Goal: Task Accomplishment & Management: Use online tool/utility

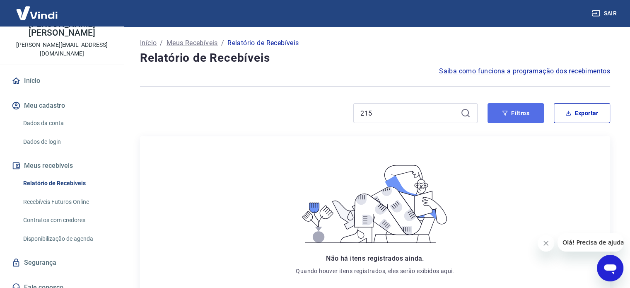
click at [514, 113] on button "Filtros" at bounding box center [515, 113] width 56 height 20
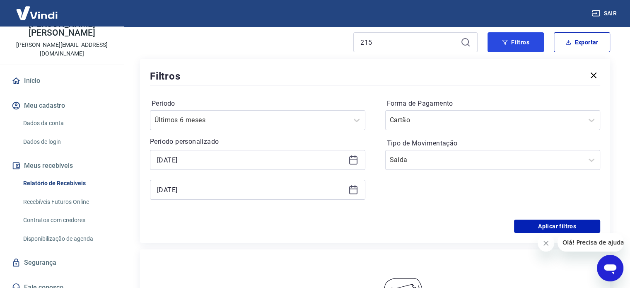
scroll to position [71, 0]
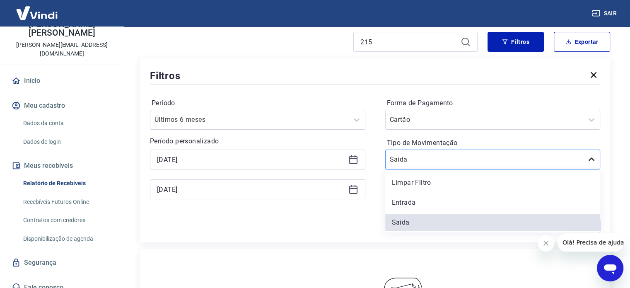
click at [588, 158] on icon at bounding box center [591, 159] width 10 height 10
click at [462, 182] on div "Limpar Filtro" at bounding box center [492, 182] width 215 height 17
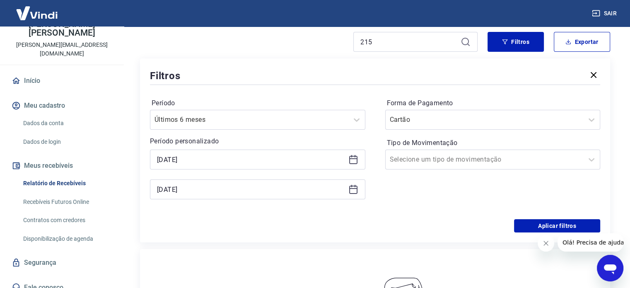
click at [357, 160] on icon at bounding box center [353, 160] width 8 height 8
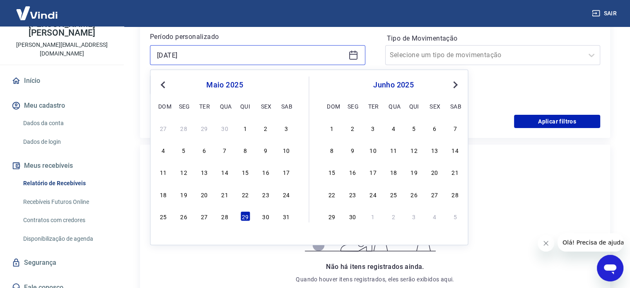
scroll to position [176, 0]
click at [222, 214] on div "28" at bounding box center [224, 216] width 10 height 10
type input "[DATE]"
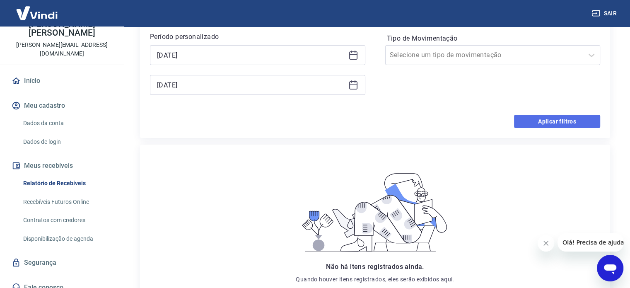
click at [559, 121] on button "Aplicar filtros" at bounding box center [557, 121] width 86 height 13
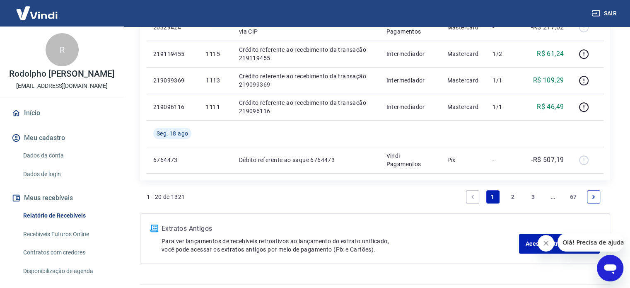
scroll to position [653, 0]
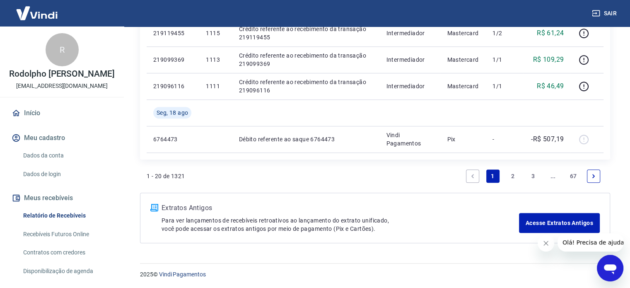
click at [575, 174] on link "67" at bounding box center [573, 175] width 14 height 13
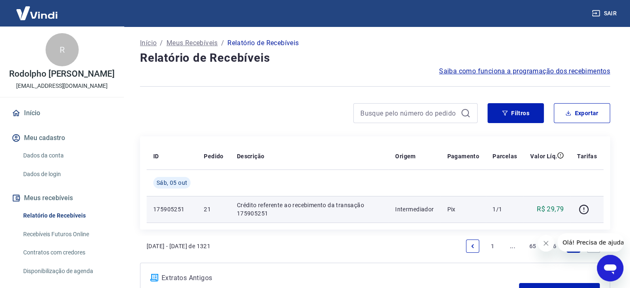
scroll to position [70, 0]
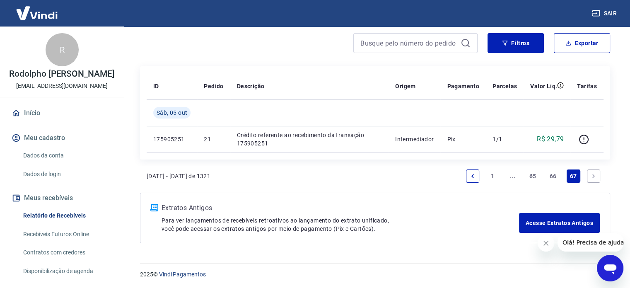
click at [551, 176] on link "66" at bounding box center [553, 175] width 14 height 13
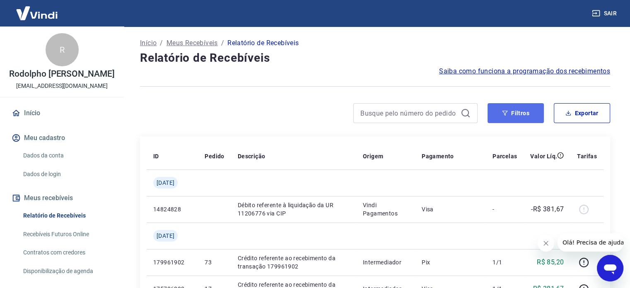
click at [498, 111] on button "Filtros" at bounding box center [515, 113] width 56 height 20
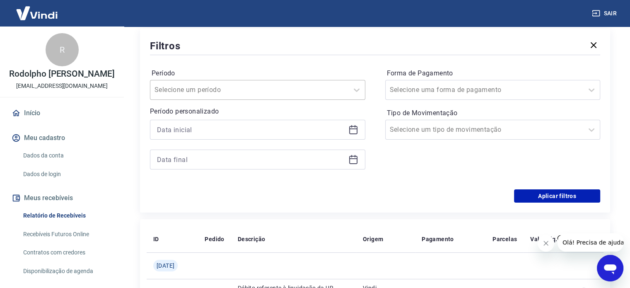
scroll to position [101, 0]
click at [356, 129] on icon at bounding box center [353, 128] width 8 height 1
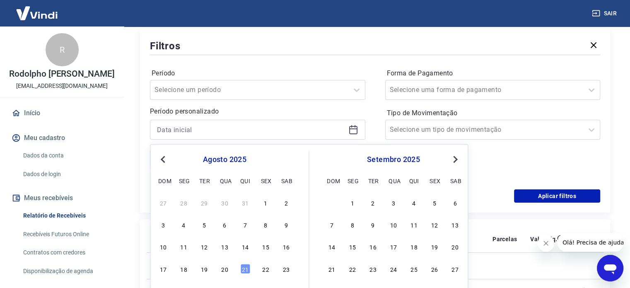
click at [164, 160] on span "Previous Month" at bounding box center [164, 159] width 0 height 10
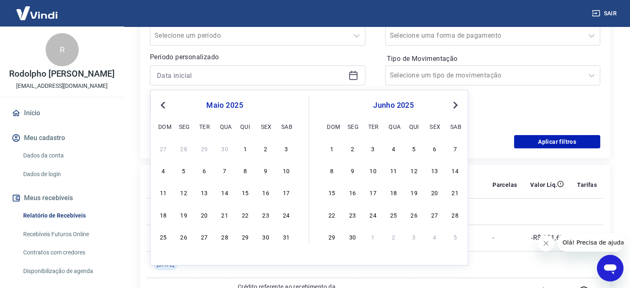
scroll to position [156, 0]
click at [224, 235] on div "28" at bounding box center [224, 236] width 10 height 10
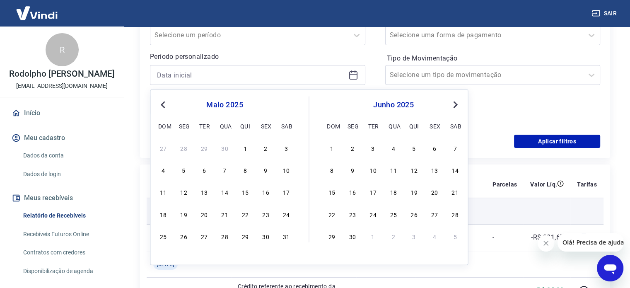
type input "[DATE]"
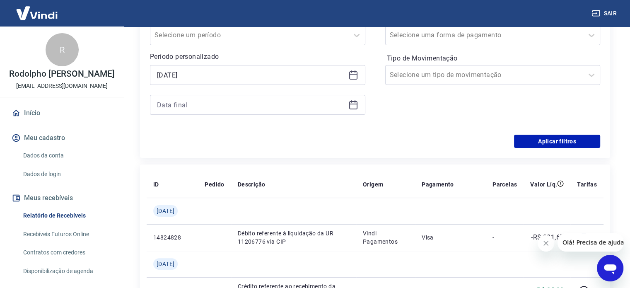
click at [354, 107] on icon at bounding box center [353, 105] width 10 height 10
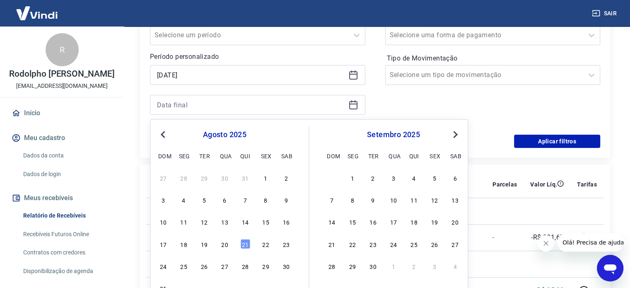
click at [164, 130] on button "Previous Month" at bounding box center [163, 135] width 10 height 10
click at [185, 267] on div "30" at bounding box center [184, 266] width 10 height 10
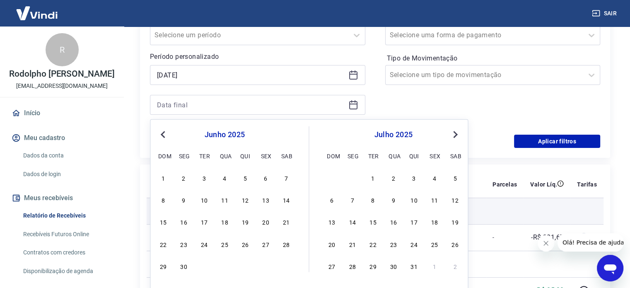
type input "[DATE]"
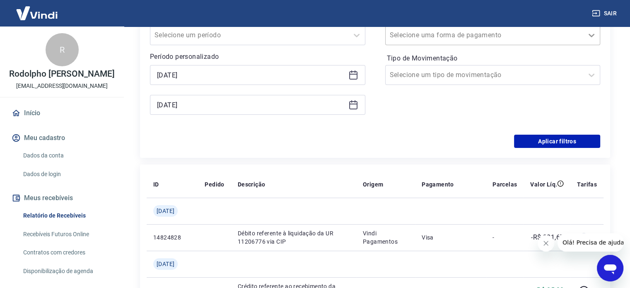
click at [589, 40] on icon at bounding box center [591, 35] width 10 height 10
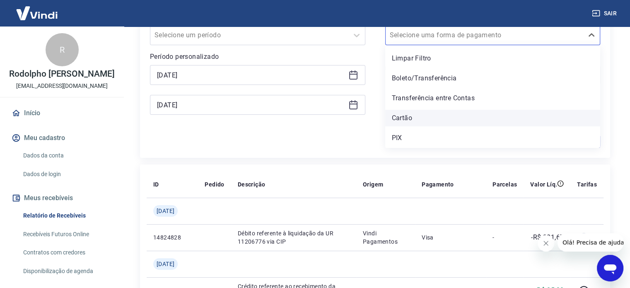
click at [470, 114] on div "Cartão" at bounding box center [492, 118] width 215 height 17
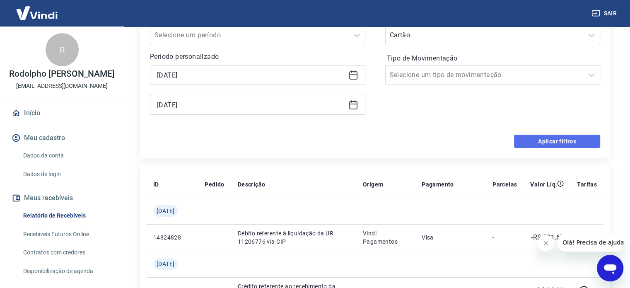
click at [567, 142] on button "Aplicar filtros" at bounding box center [557, 141] width 86 height 13
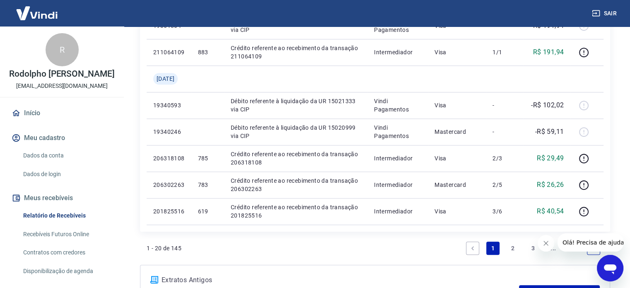
scroll to position [706, 0]
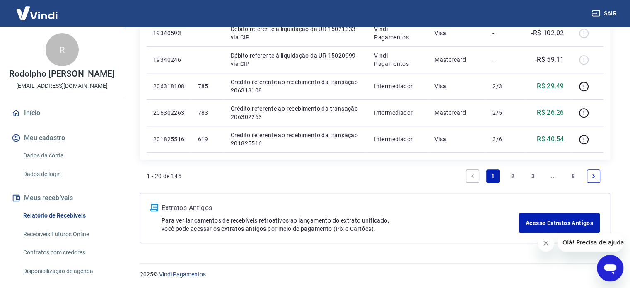
click at [575, 175] on link "8" at bounding box center [572, 175] width 13 height 13
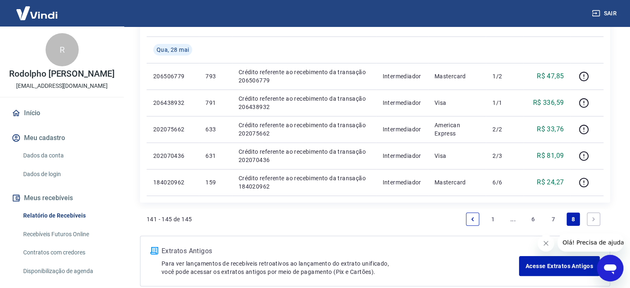
scroll to position [132, 0]
click at [550, 216] on link "7" at bounding box center [552, 219] width 13 height 13
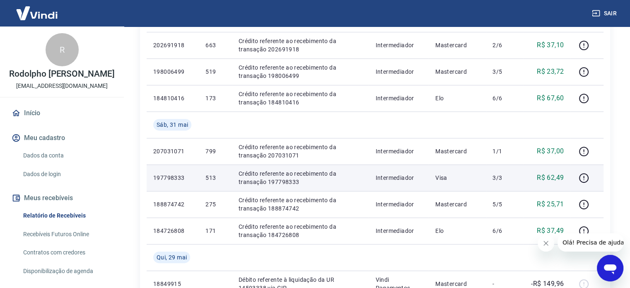
scroll to position [679, 0]
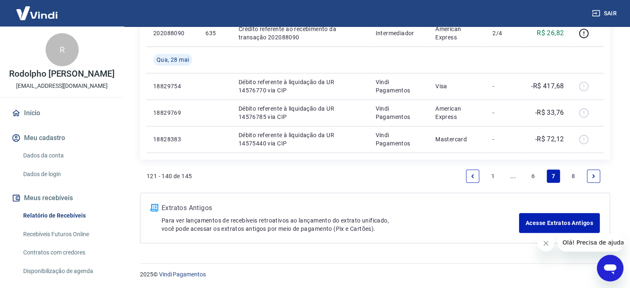
click at [532, 177] on link "6" at bounding box center [532, 175] width 13 height 13
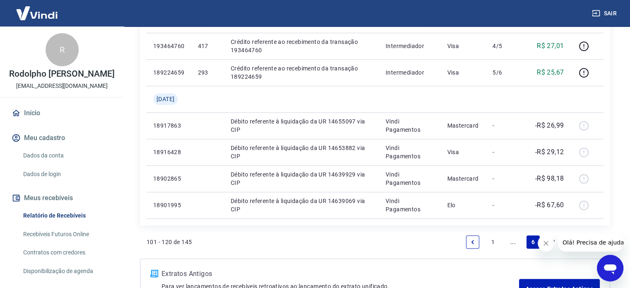
scroll to position [679, 0]
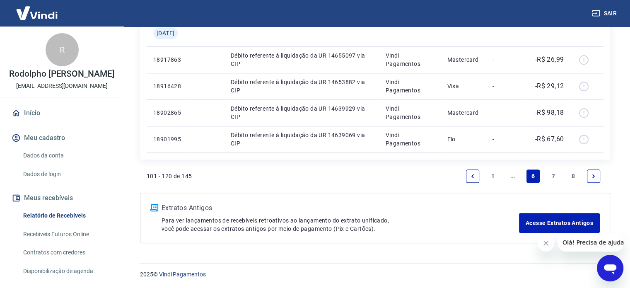
click at [553, 175] on link "7" at bounding box center [552, 175] width 13 height 13
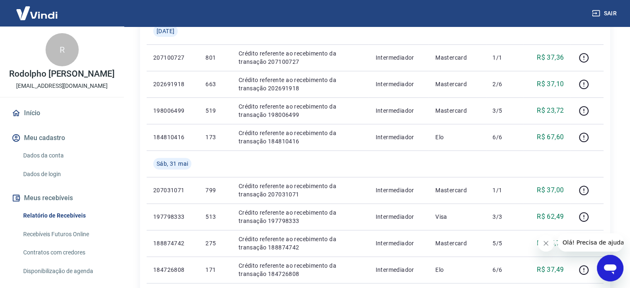
scroll to position [311, 0]
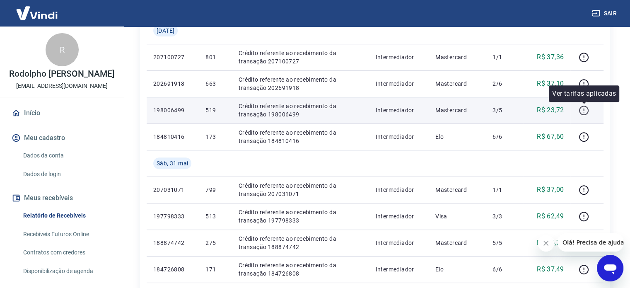
click at [584, 109] on icon "button" at bounding box center [583, 110] width 10 height 10
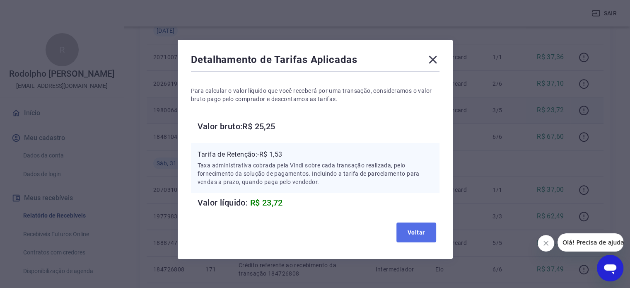
click at [426, 230] on button "Voltar" at bounding box center [416, 232] width 40 height 20
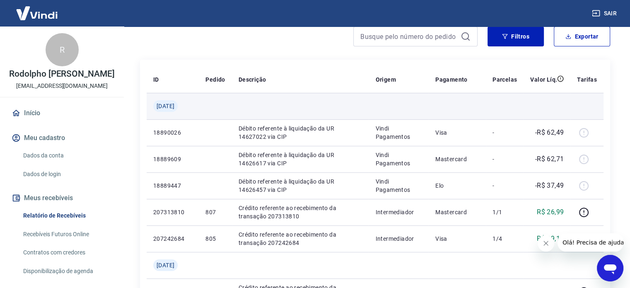
scroll to position [33, 0]
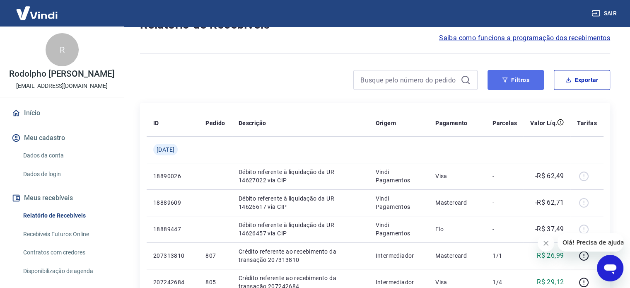
click at [534, 75] on button "Filtros" at bounding box center [515, 80] width 56 height 20
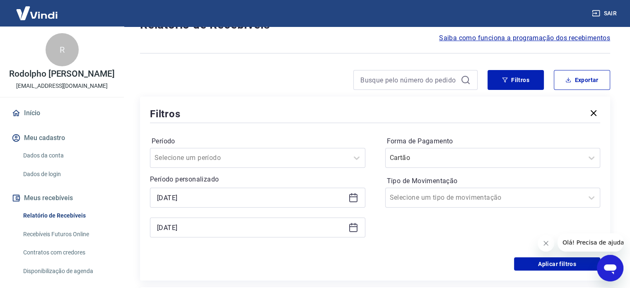
click at [352, 199] on icon at bounding box center [353, 197] width 10 height 10
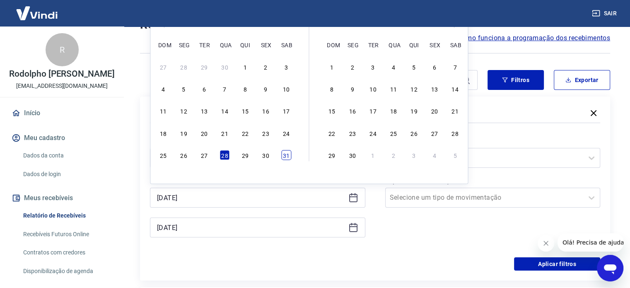
click at [283, 157] on div "31" at bounding box center [286, 155] width 10 height 10
type input "31/05/2025"
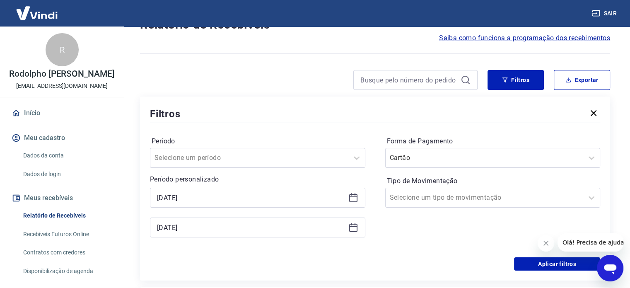
click at [352, 229] on icon at bounding box center [353, 227] width 10 height 10
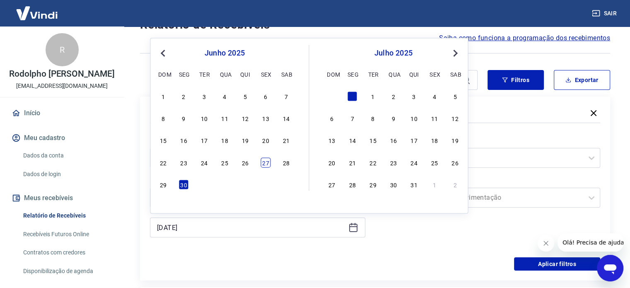
click at [264, 161] on div "27" at bounding box center [265, 162] width 10 height 10
type input "27/06/2025"
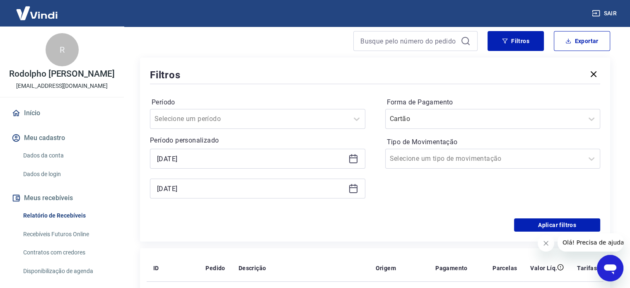
scroll to position [73, 0]
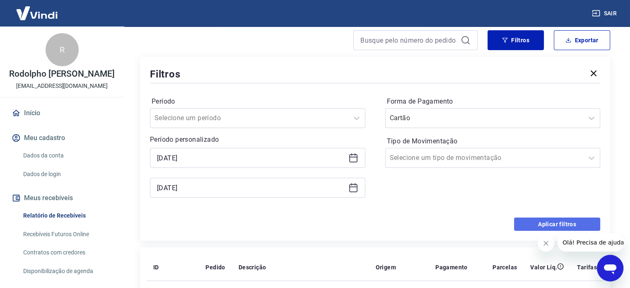
click at [529, 228] on button "Aplicar filtros" at bounding box center [557, 223] width 86 height 13
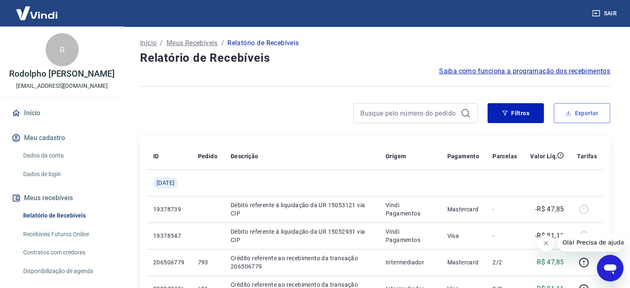
click at [584, 115] on button "Exportar" at bounding box center [581, 113] width 56 height 20
type input "31/05/2025"
type input "27/06/2025"
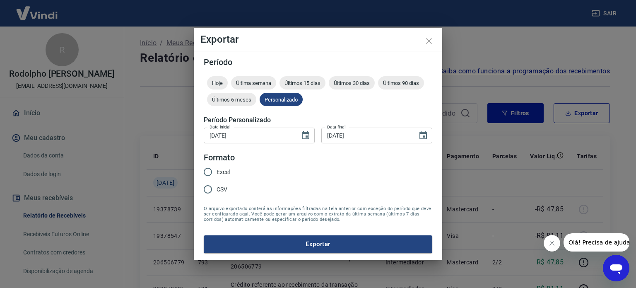
click at [209, 172] on input "Excel" at bounding box center [207, 171] width 17 height 17
radio input "true"
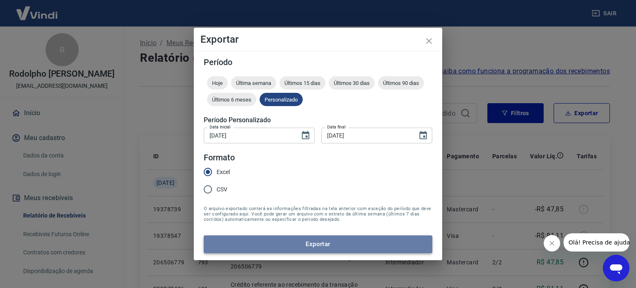
click at [326, 245] on button "Exportar" at bounding box center [318, 243] width 228 height 17
